Goal: Information Seeking & Learning: Learn about a topic

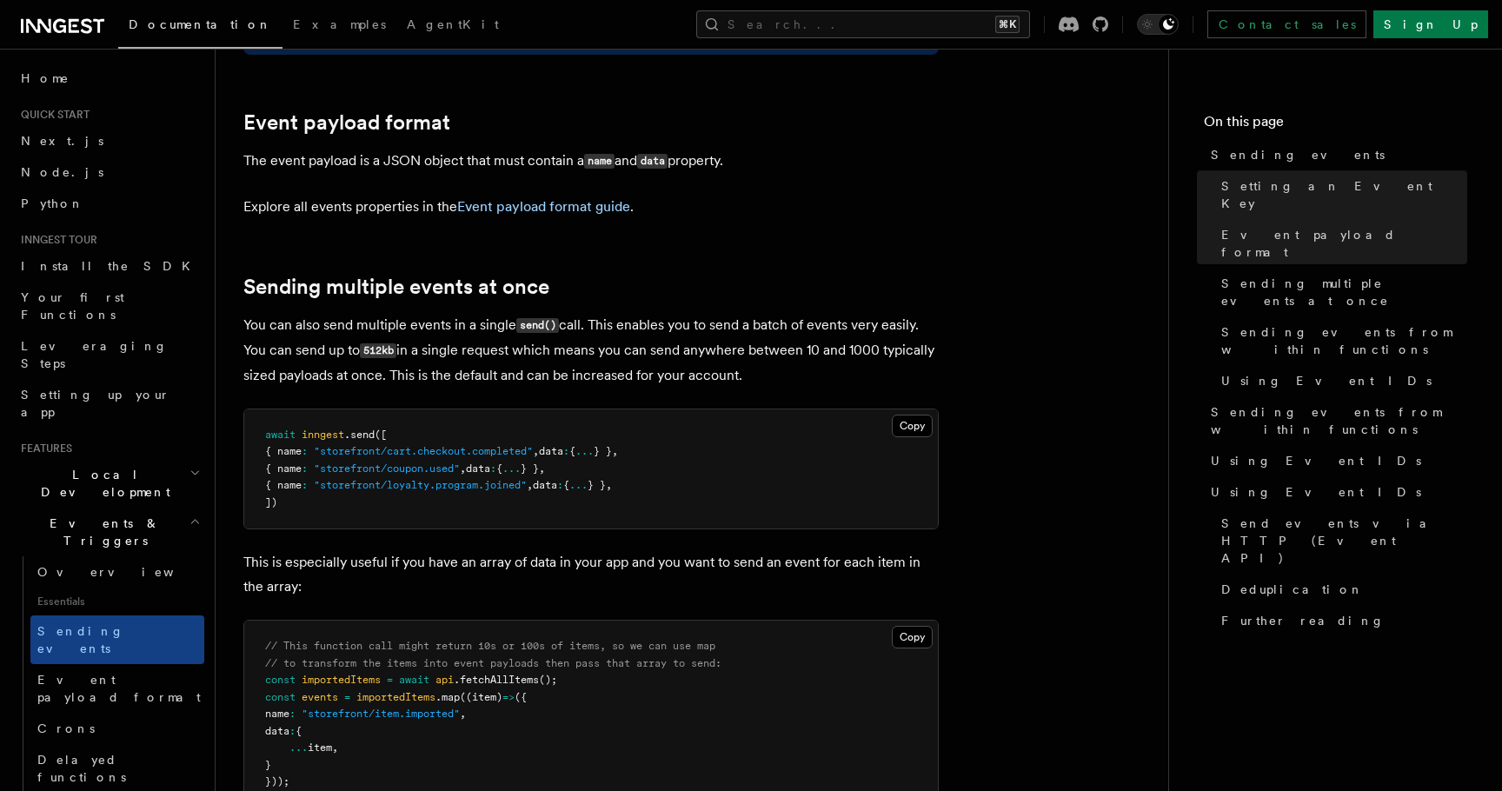
scroll to position [1872, 0]
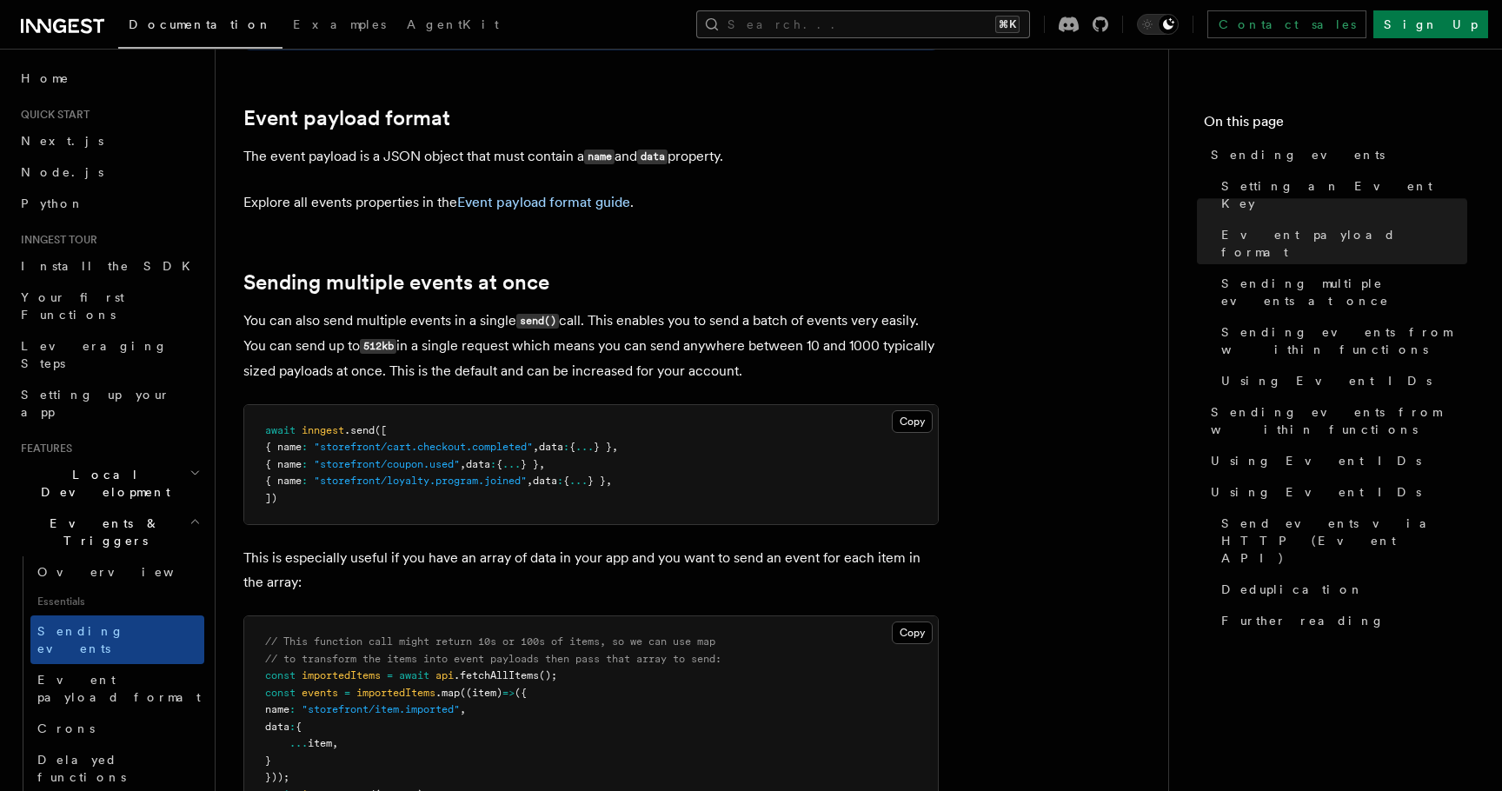
click at [942, 36] on button "Search... ⌘K" at bounding box center [863, 24] width 334 height 28
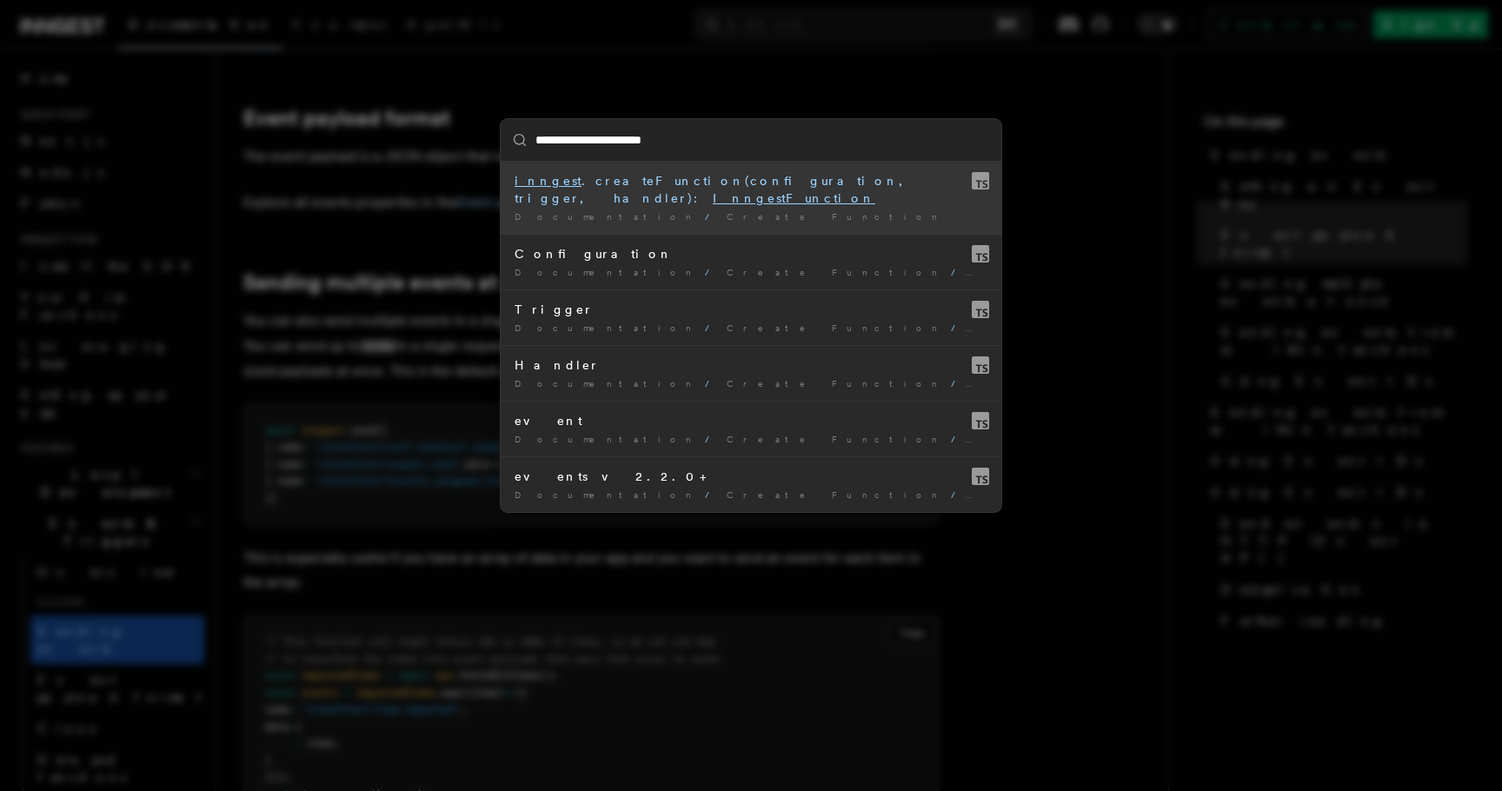
type input "**********"
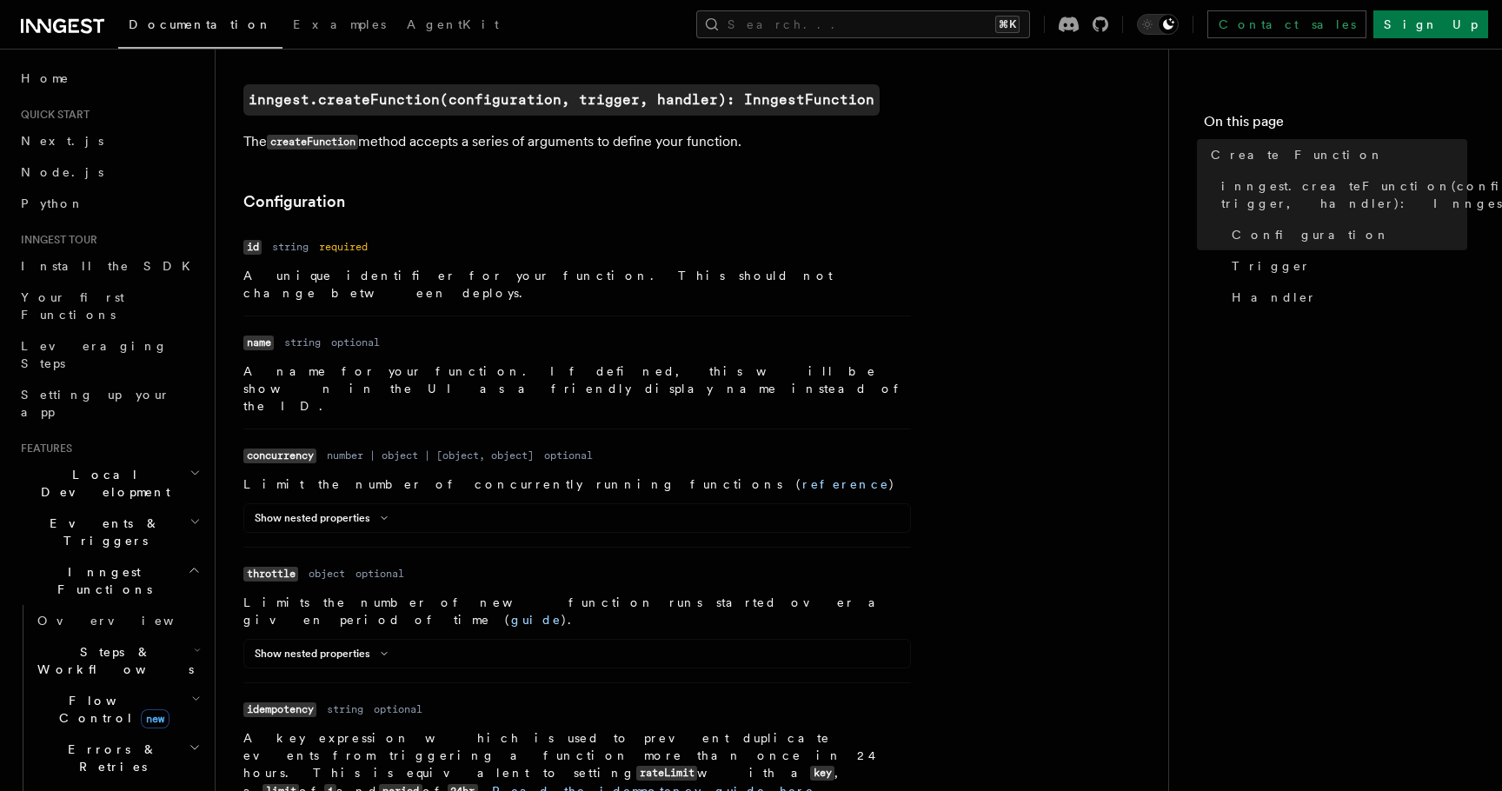
scroll to position [424, 0]
click at [869, 16] on button "Search... ⌘K" at bounding box center [863, 24] width 334 height 28
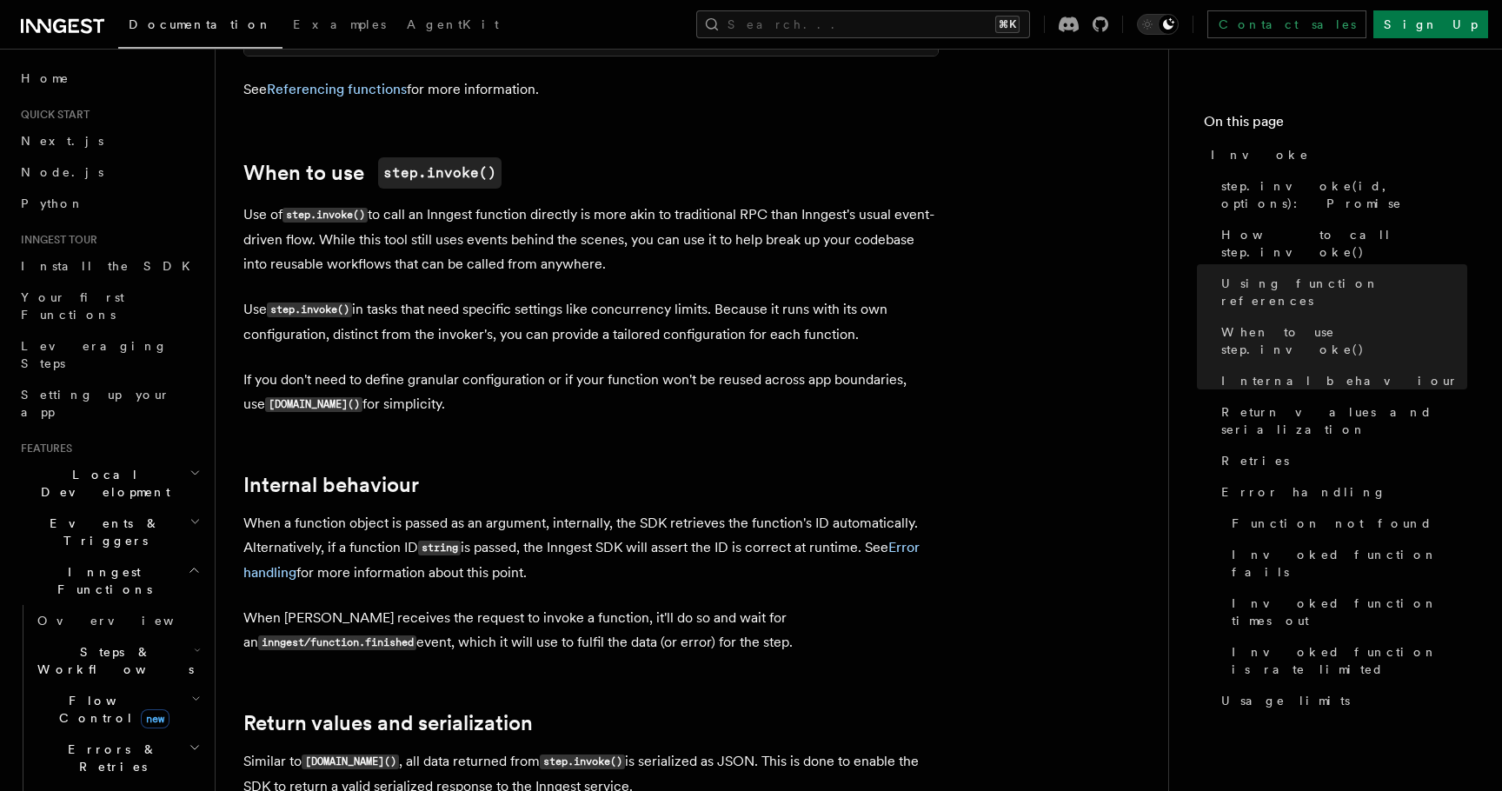
scroll to position [3365, 0]
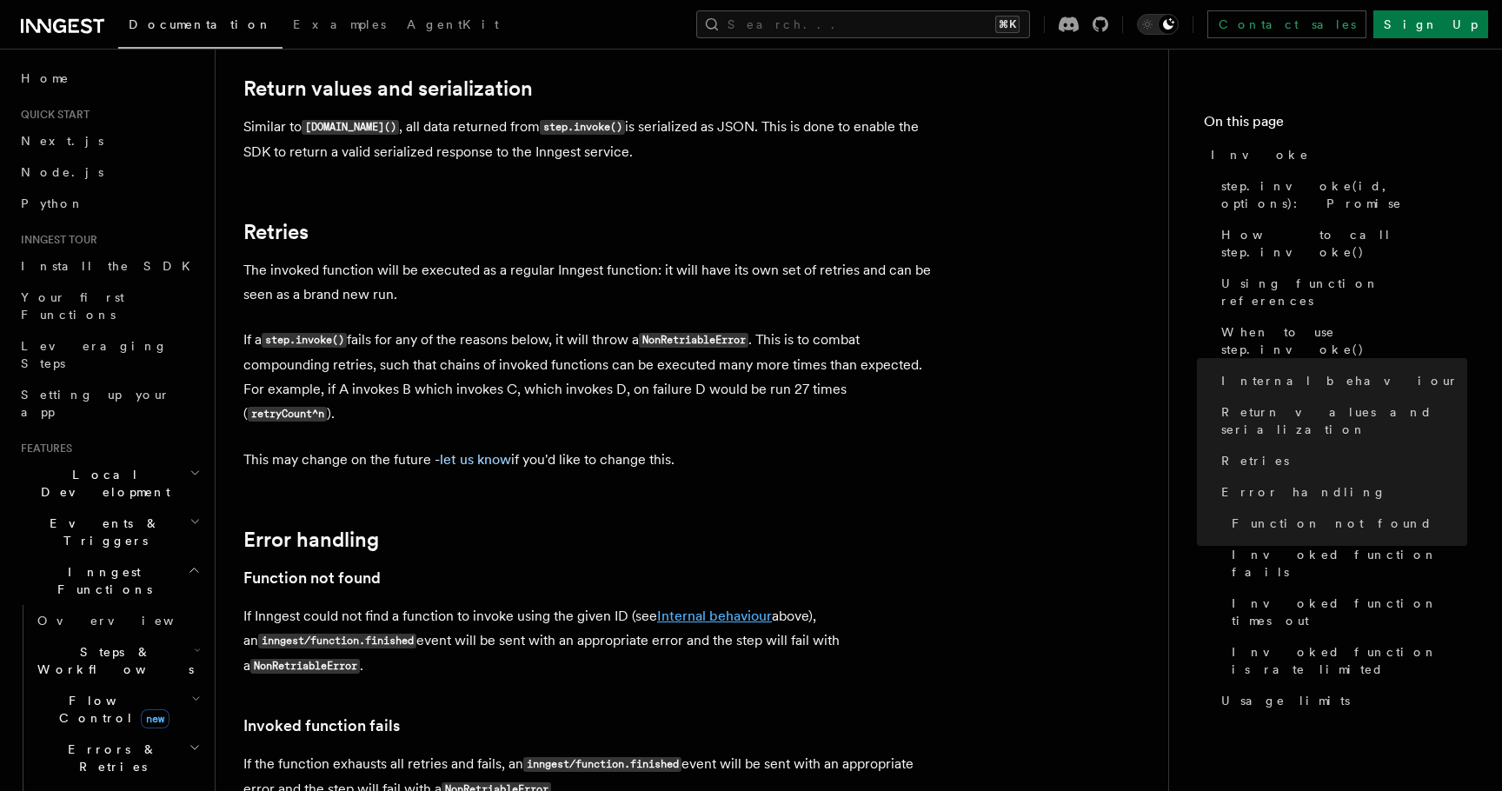
click at [708, 607] on link "Internal behaviour" at bounding box center [714, 615] width 115 height 17
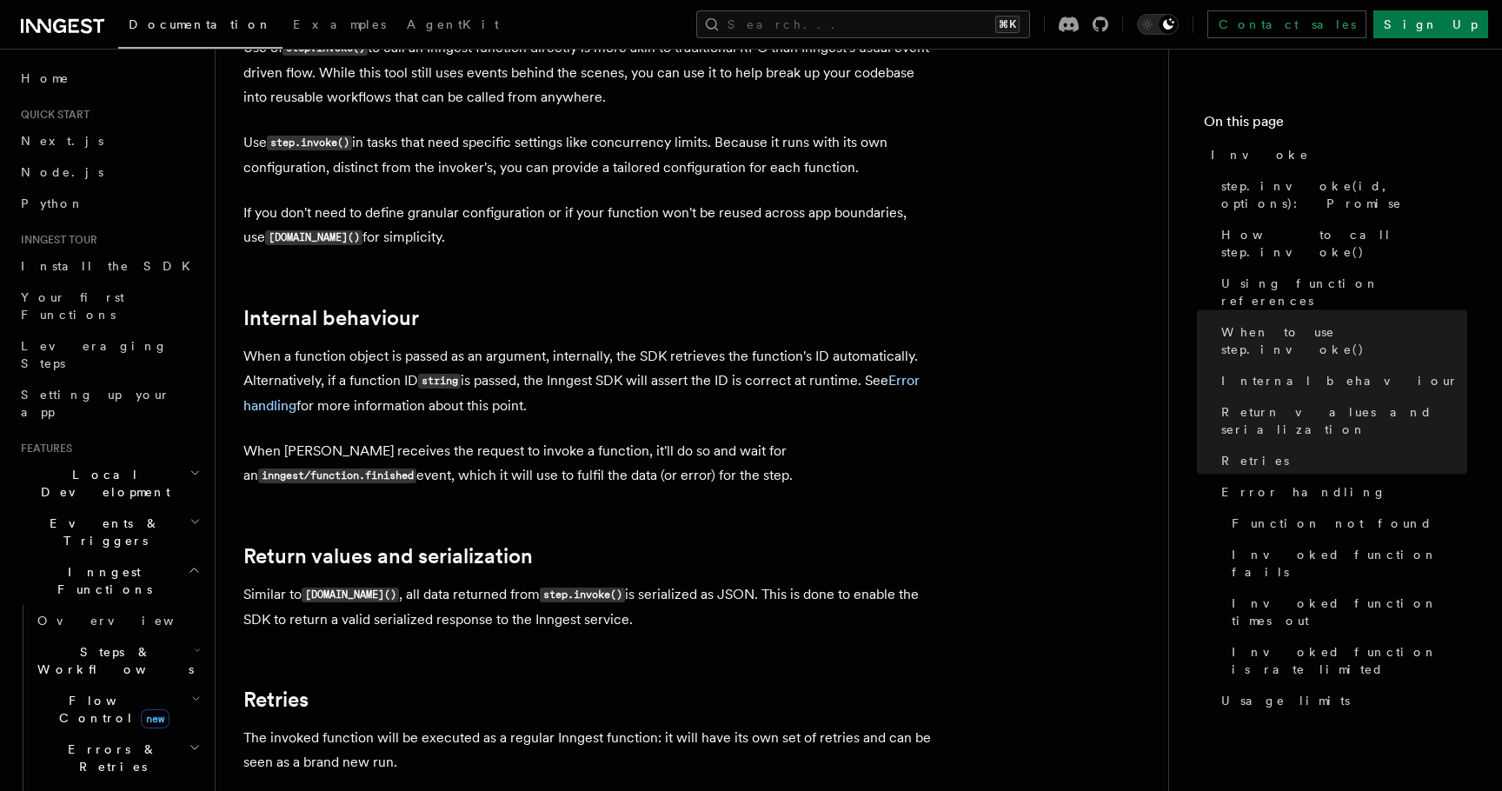
scroll to position [2896, 0]
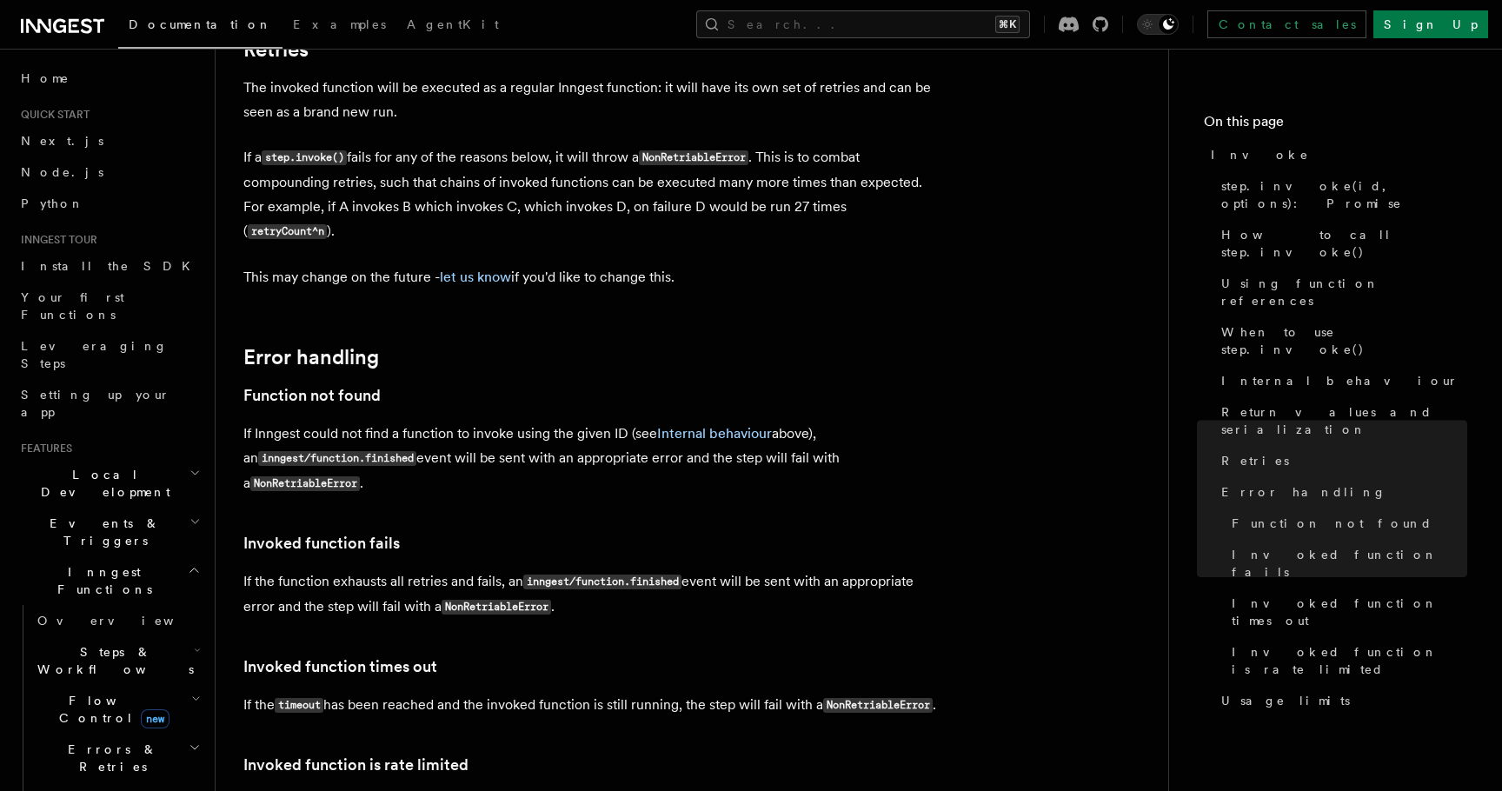
scroll to position [3214, 0]
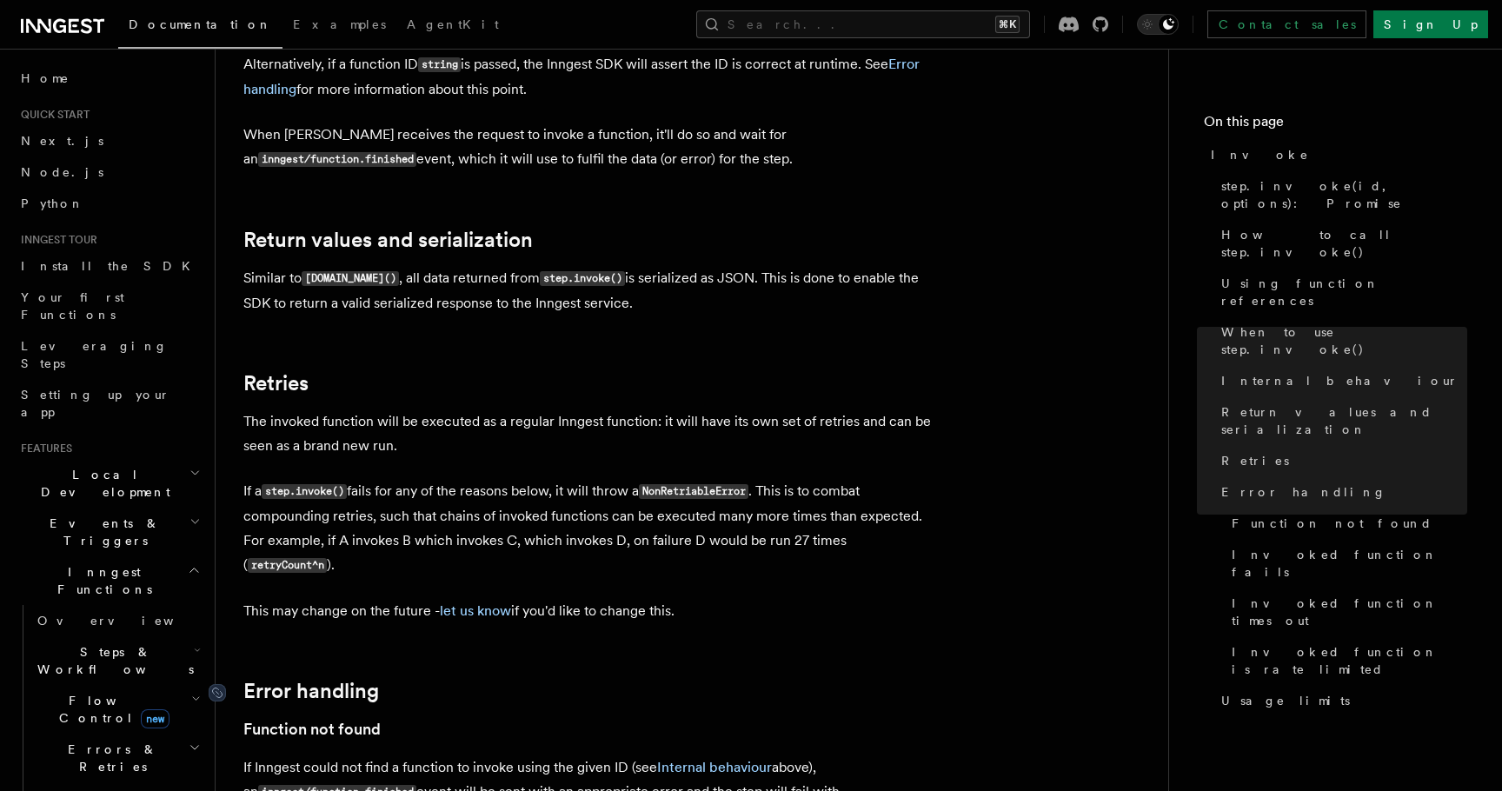
click at [230, 684] on div at bounding box center [226, 692] width 35 height 17
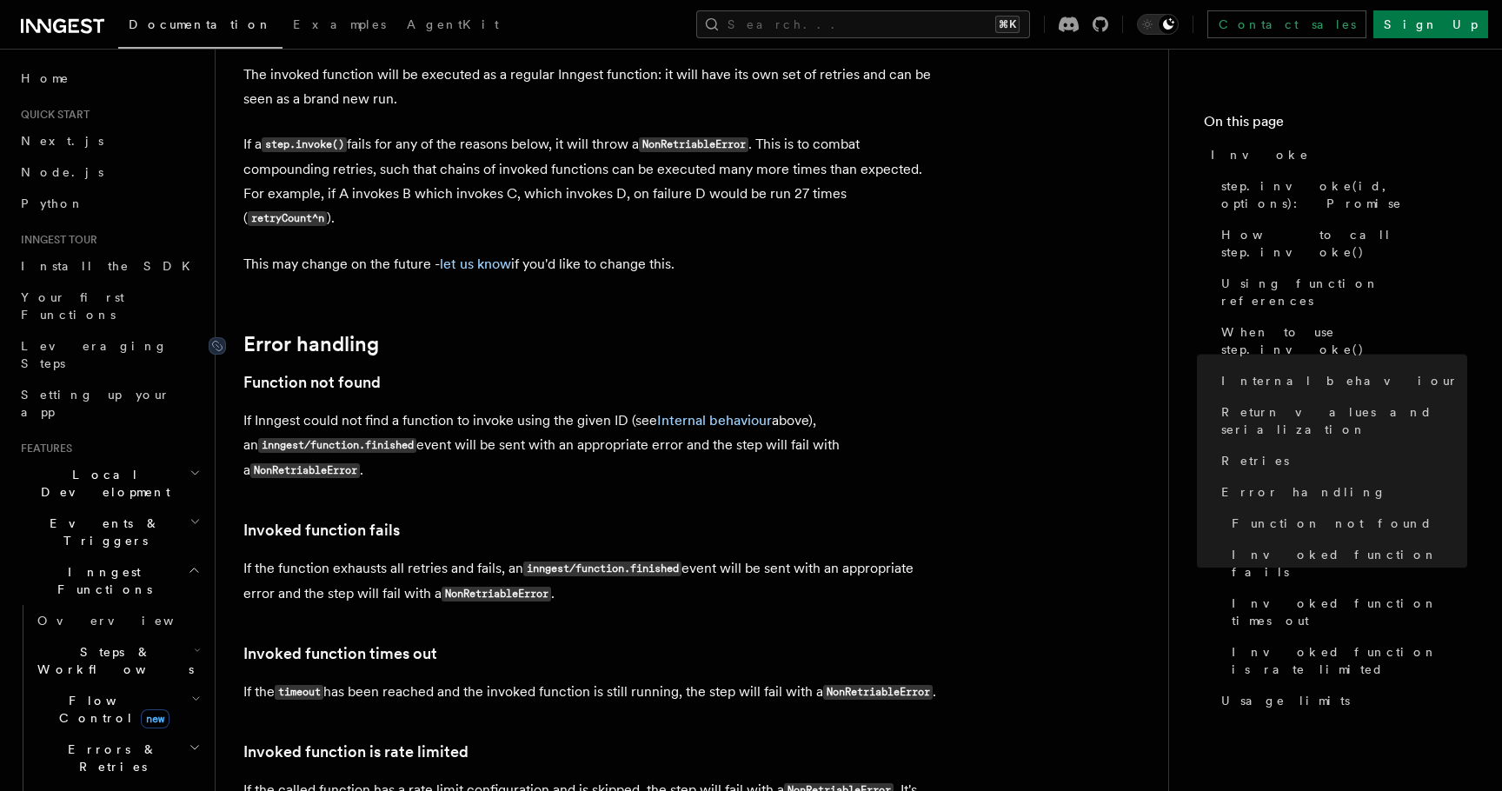
scroll to position [3562, 0]
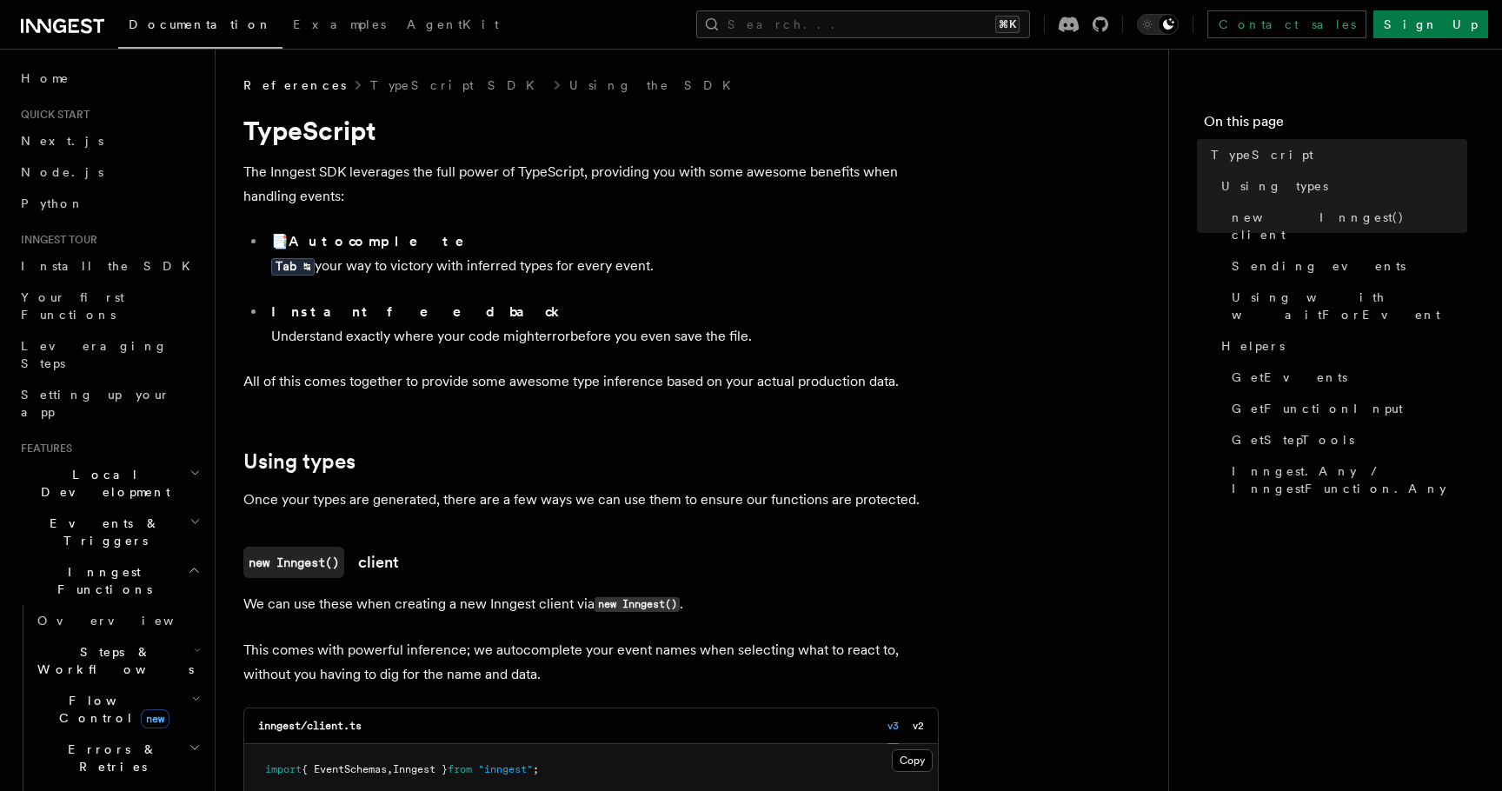
click at [534, 373] on p "All of this comes together to provide some awesome type inference based on your…" at bounding box center [590, 381] width 695 height 24
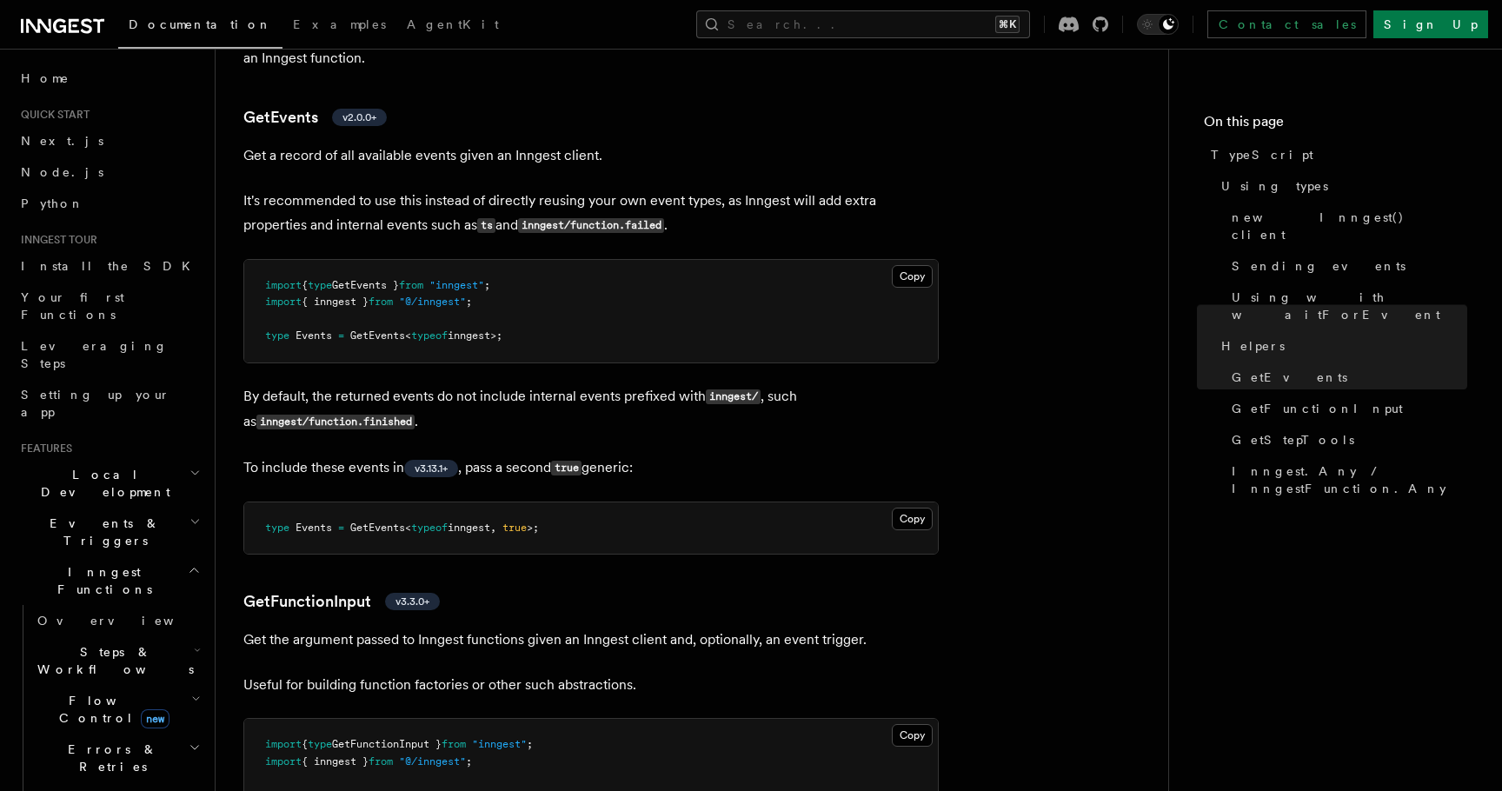
scroll to position [3193, 0]
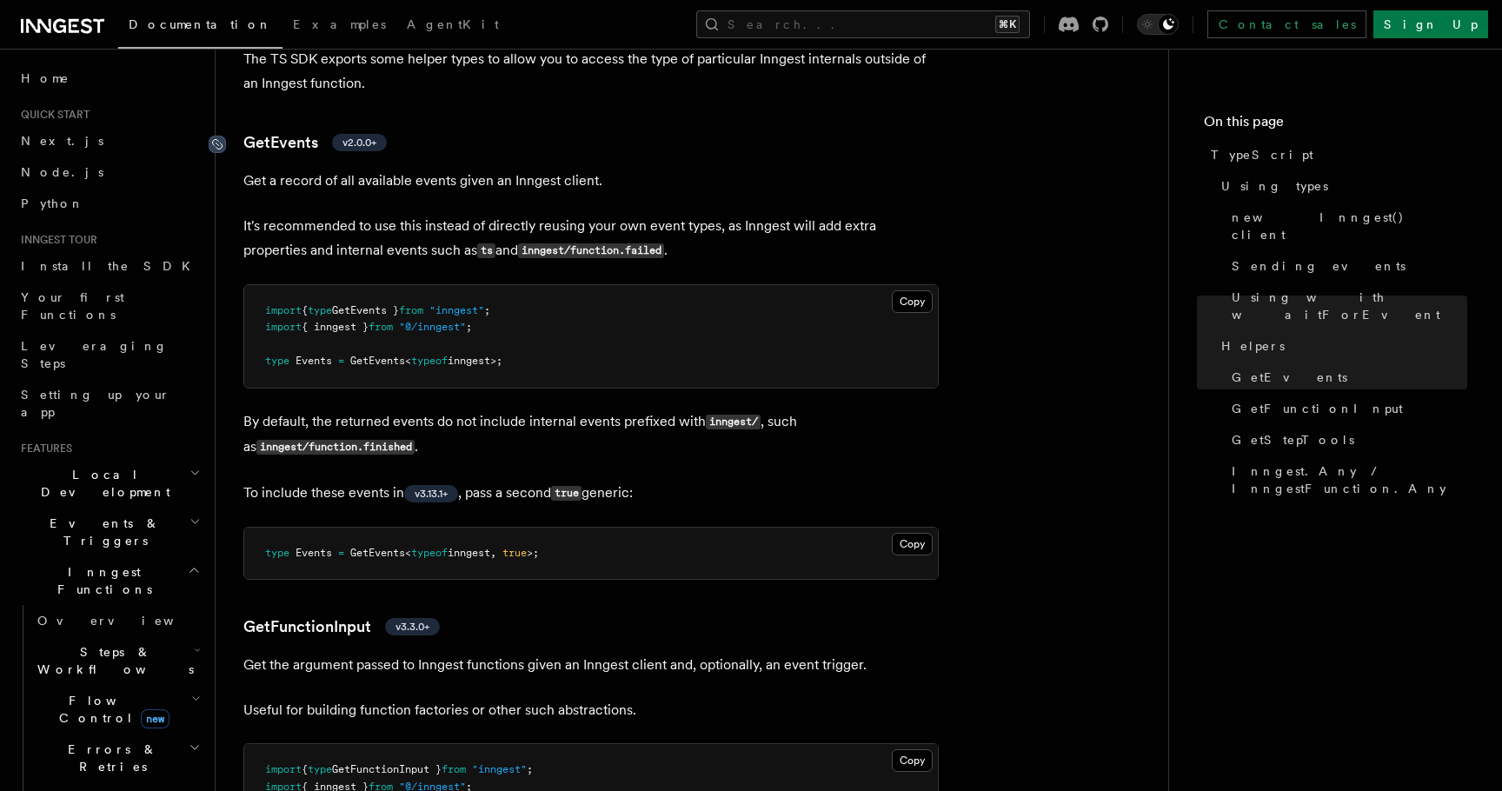
click at [219, 145] on icon at bounding box center [217, 144] width 17 height 17
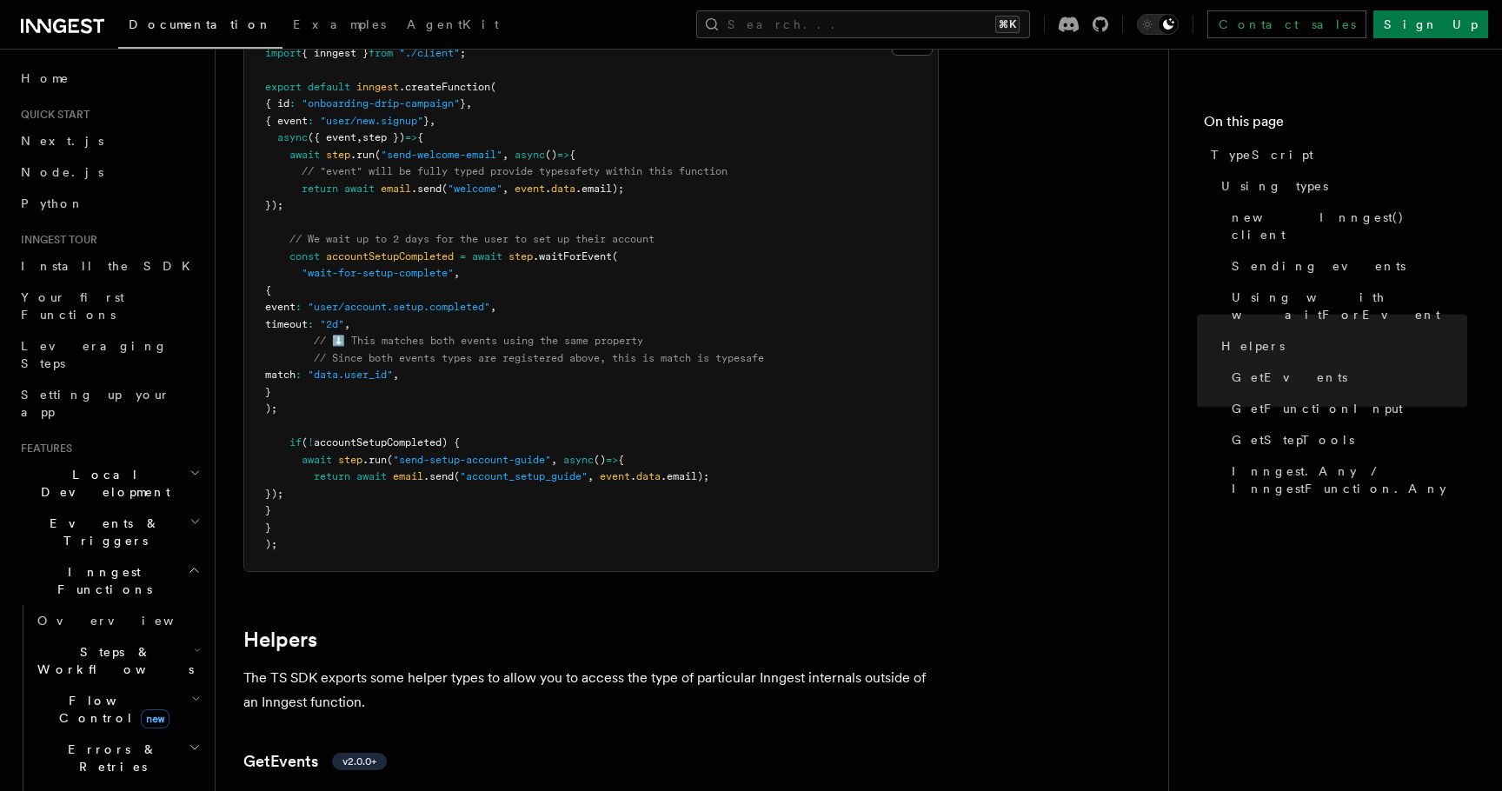
scroll to position [2155, 0]
